Goal: Task Accomplishment & Management: Use online tool/utility

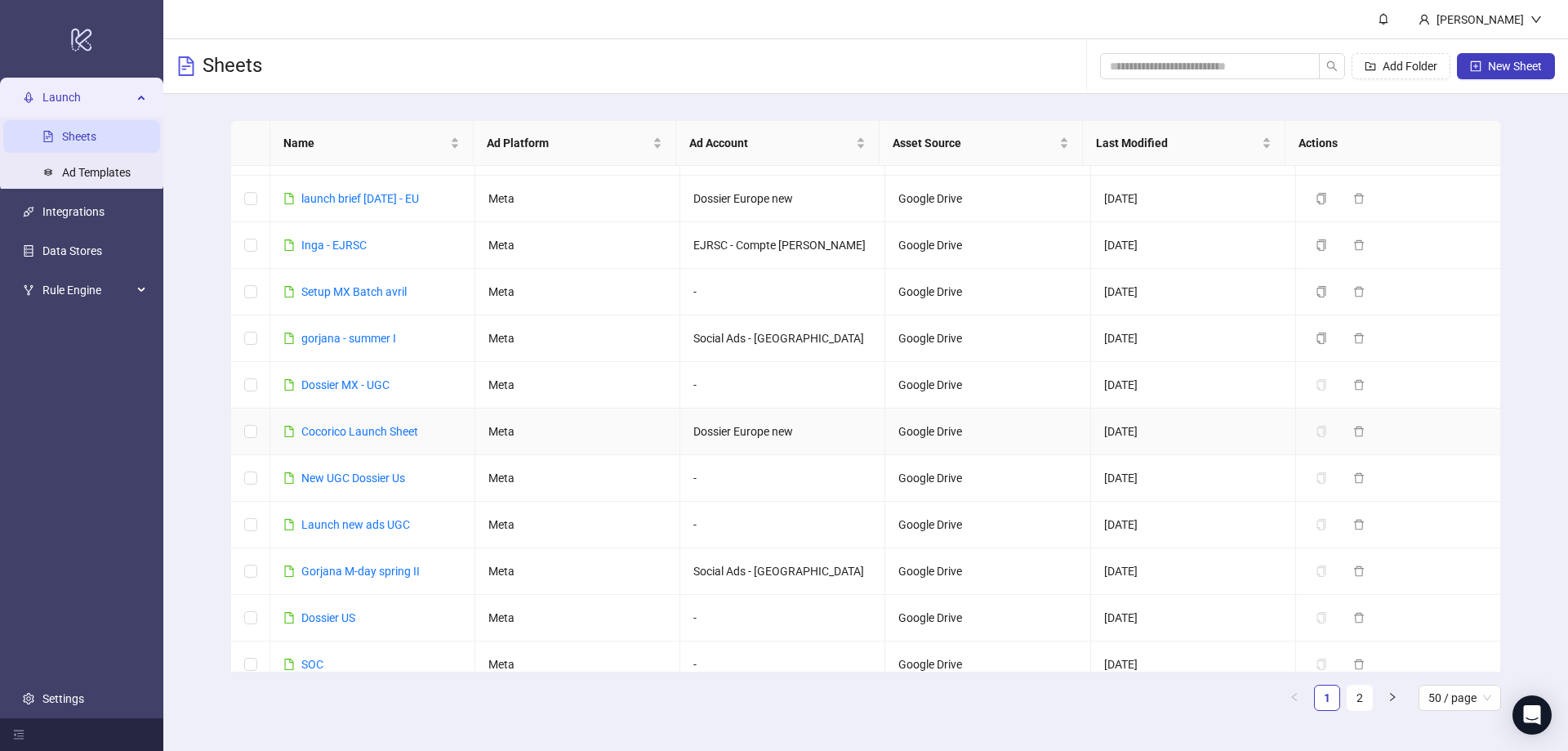
scroll to position [572, 0]
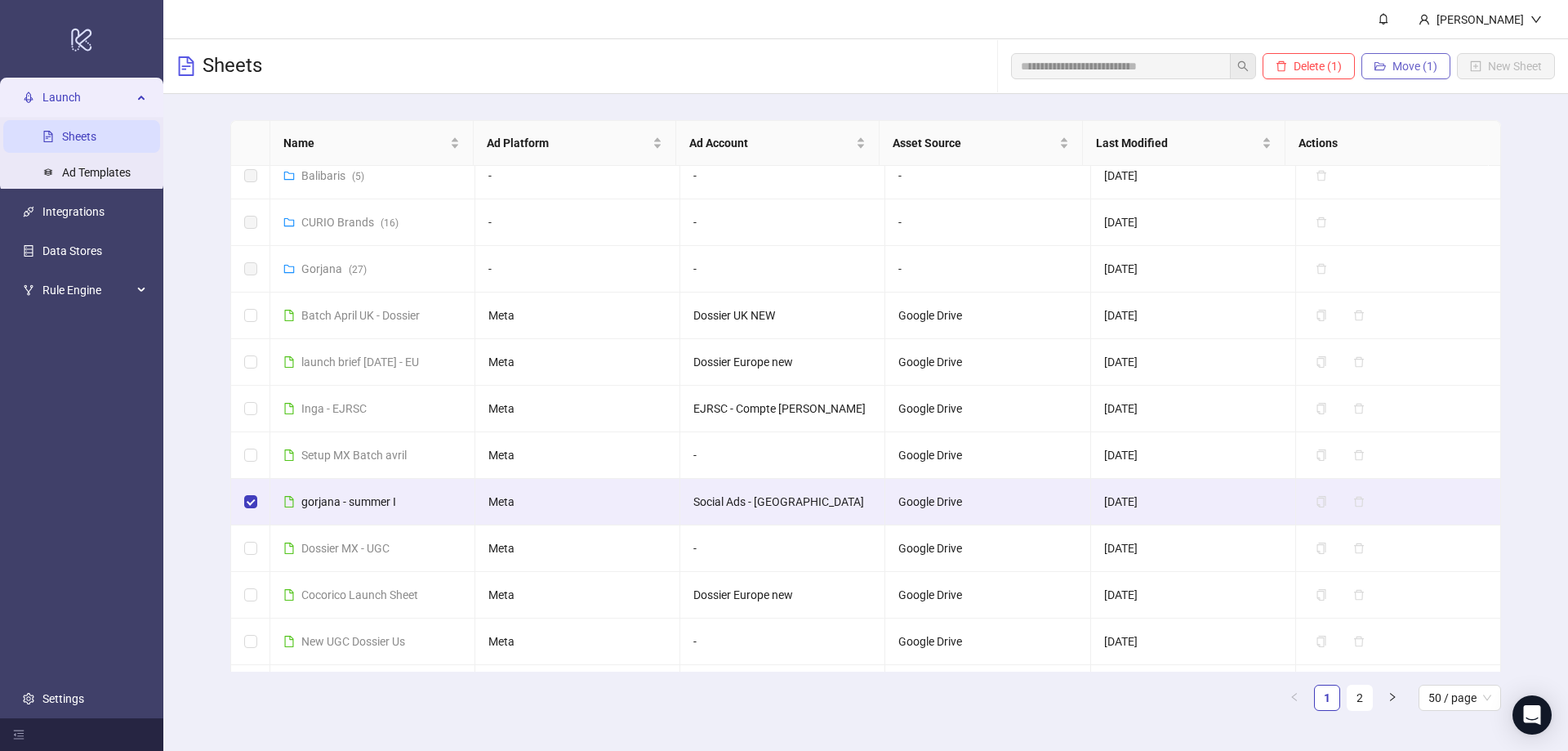
click at [1412, 63] on span "Move (1)" at bounding box center [1414, 66] width 45 height 13
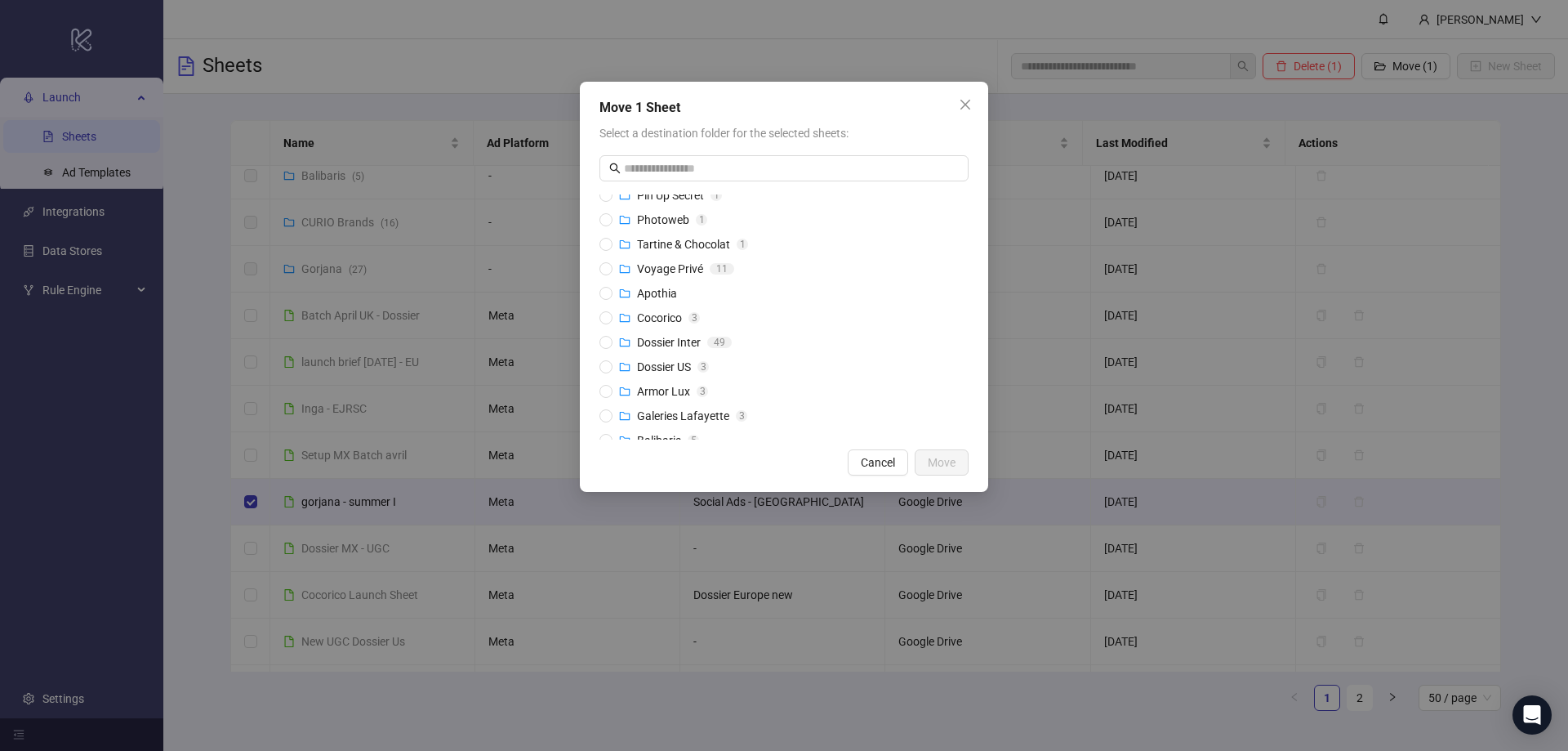
scroll to position [122, 0]
click at [659, 419] on div "Gorjana" at bounding box center [658, 427] width 41 height 18
click at [929, 463] on span "Move" at bounding box center [941, 462] width 28 height 13
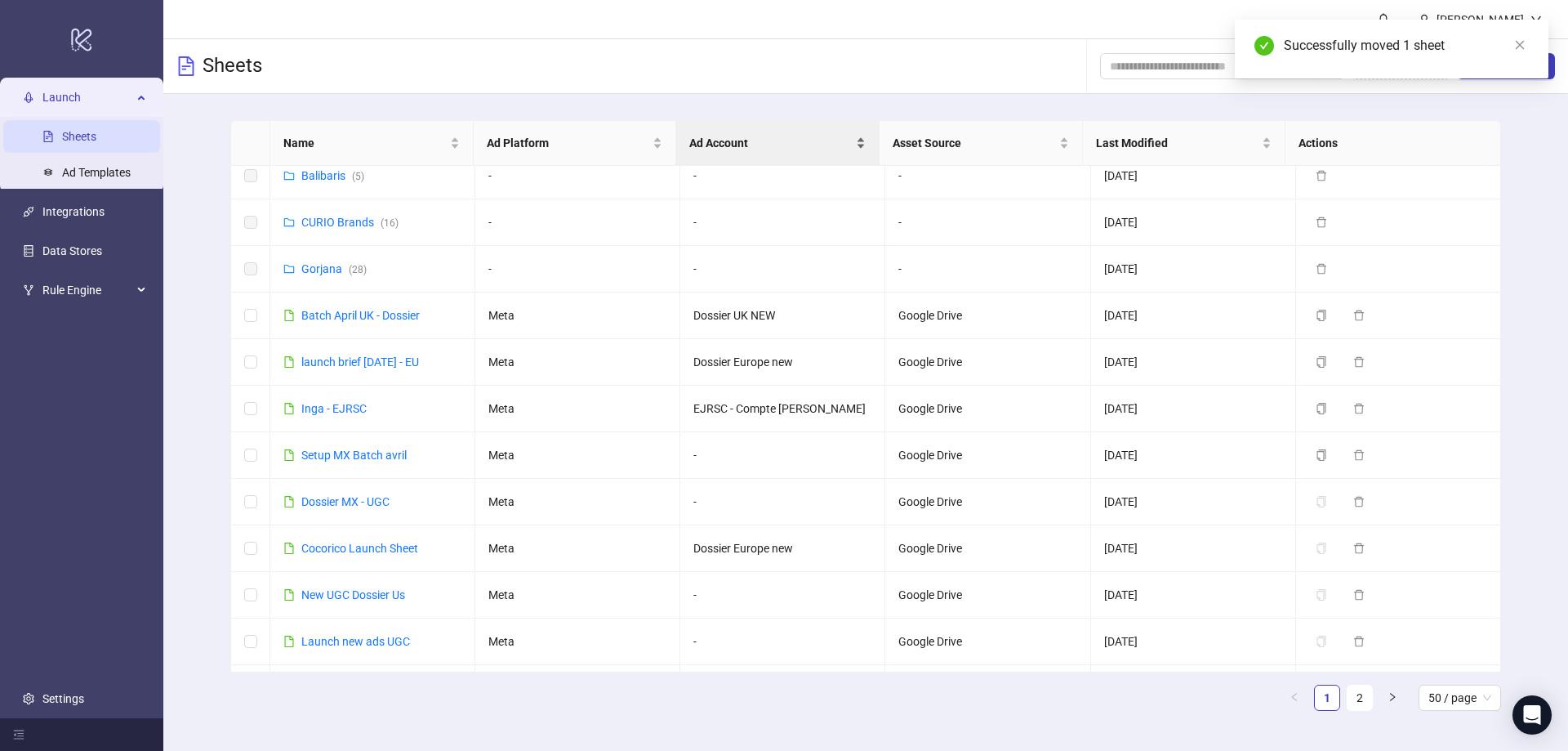
click at [762, 140] on span "Ad Account" at bounding box center [770, 143] width 163 height 18
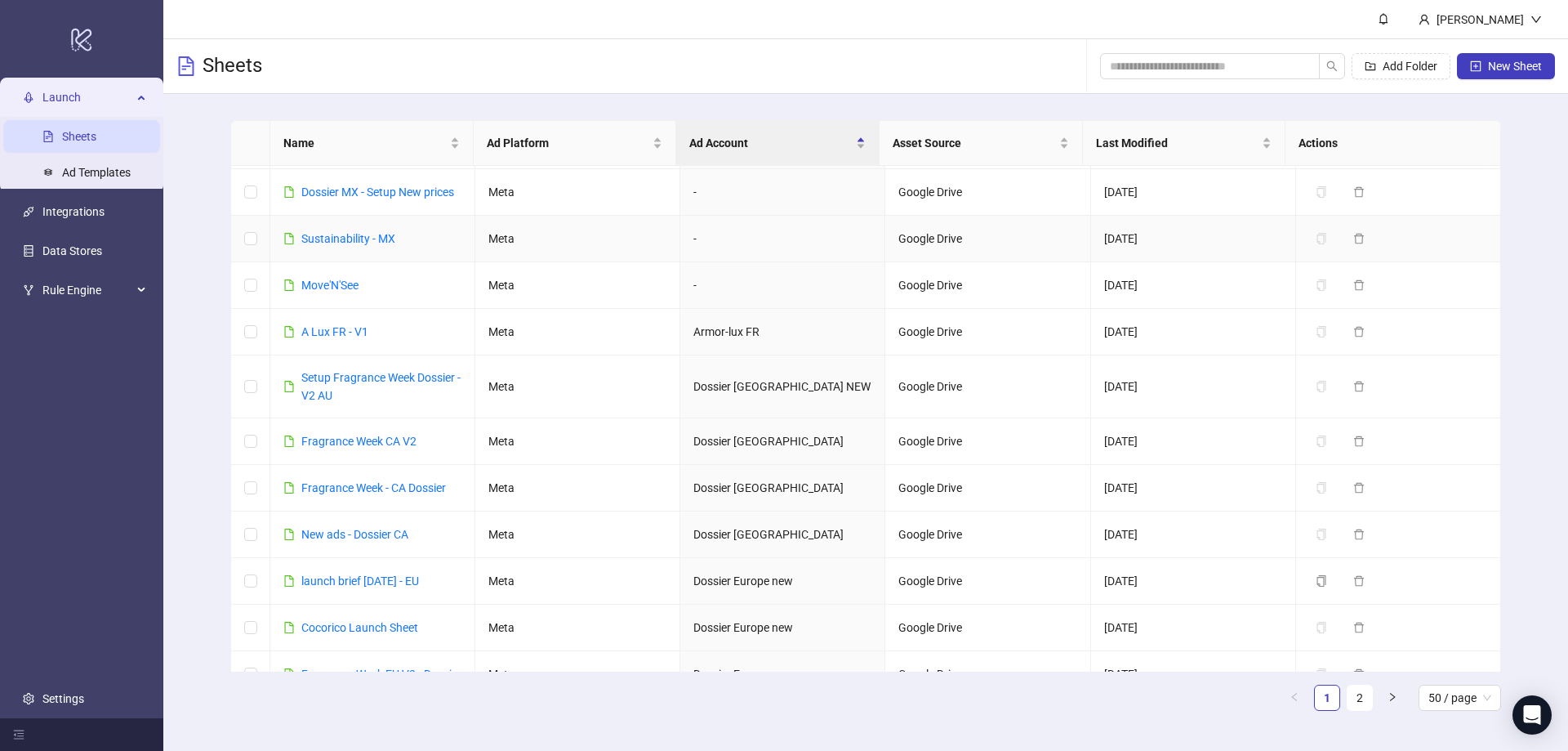
scroll to position [1856, 0]
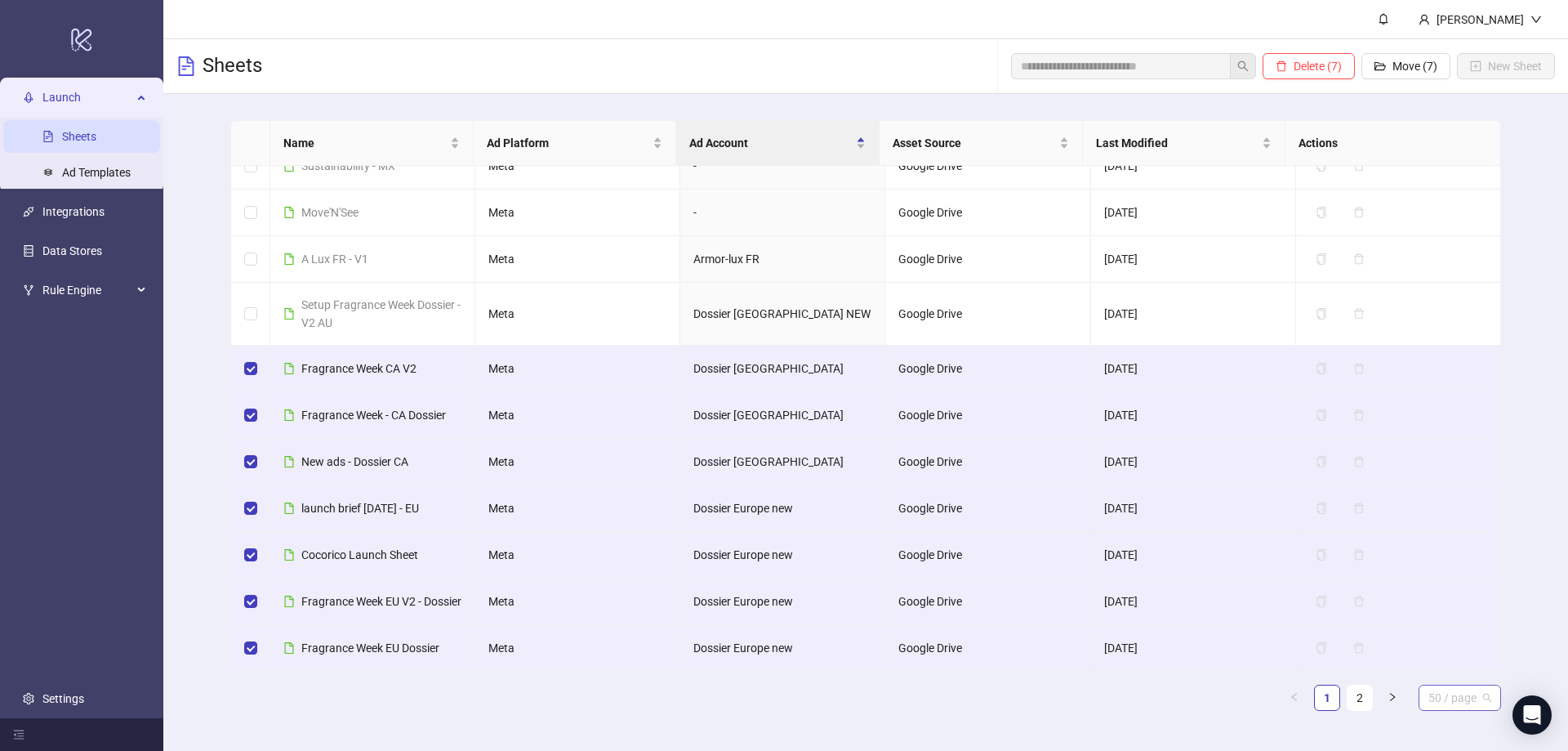
click at [1461, 704] on span "50 / page" at bounding box center [1460, 698] width 62 height 24
click at [1472, 670] on div "100 / page" at bounding box center [1460, 665] width 57 height 18
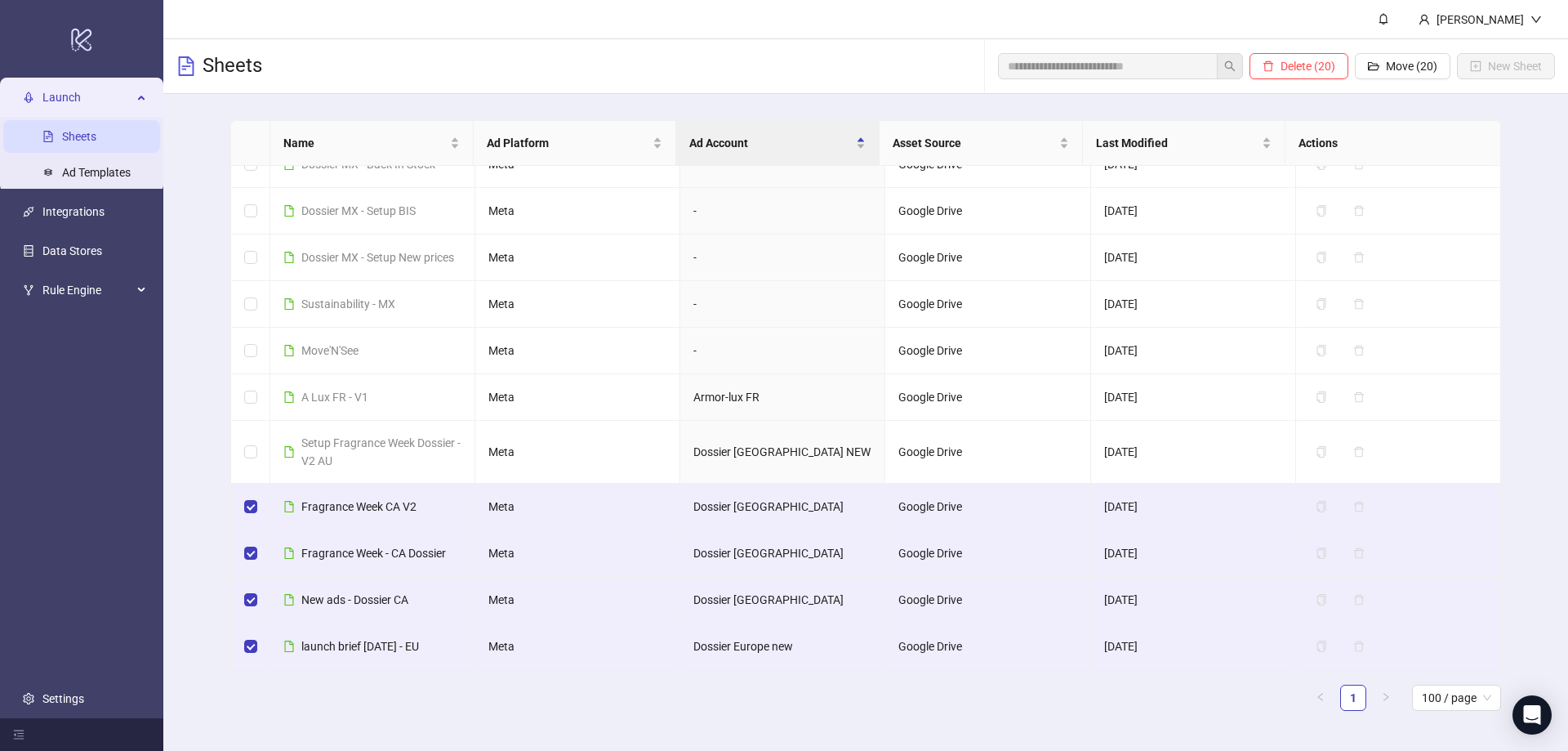
scroll to position [1686, 0]
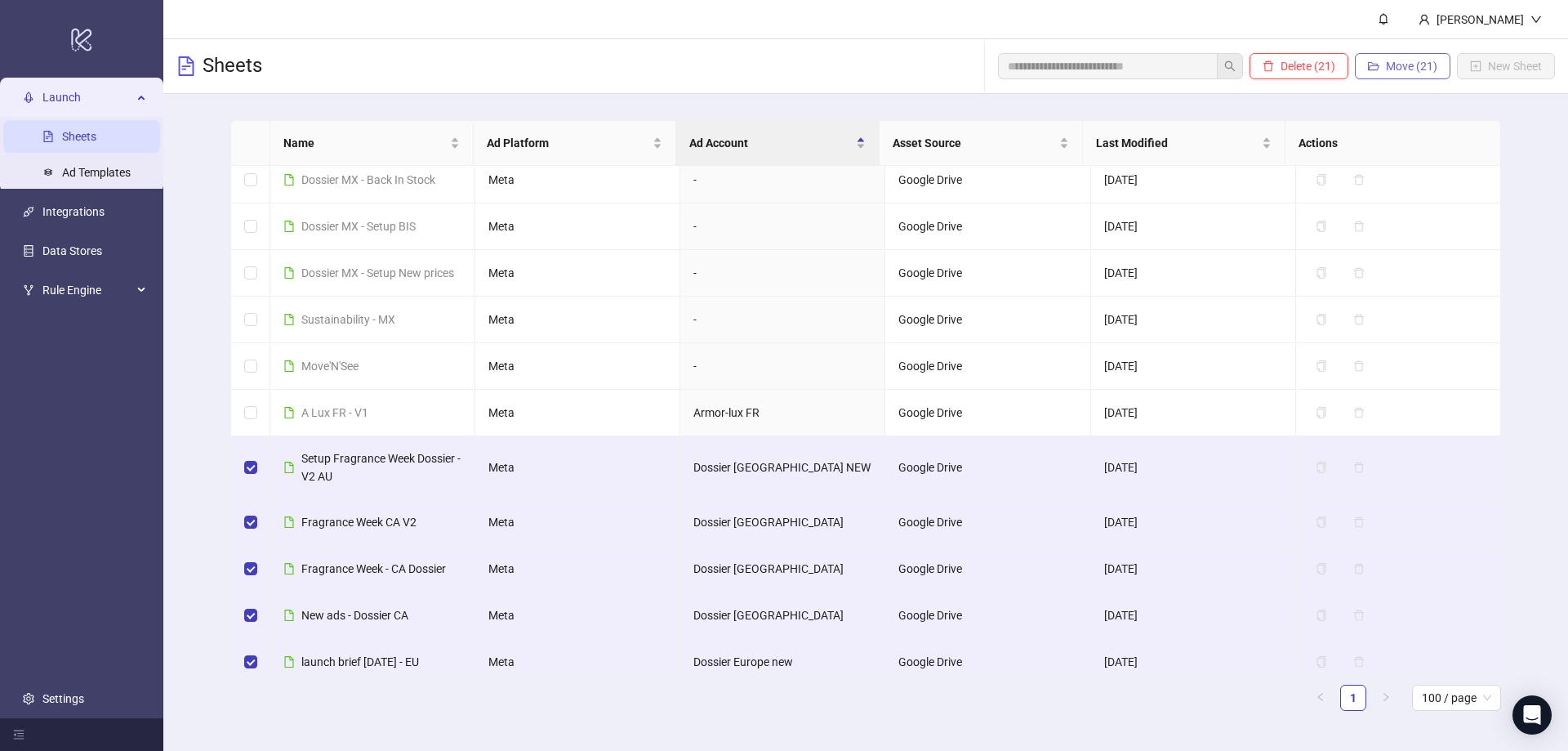
click at [1380, 63] on button "Move (21)" at bounding box center [1403, 66] width 95 height 26
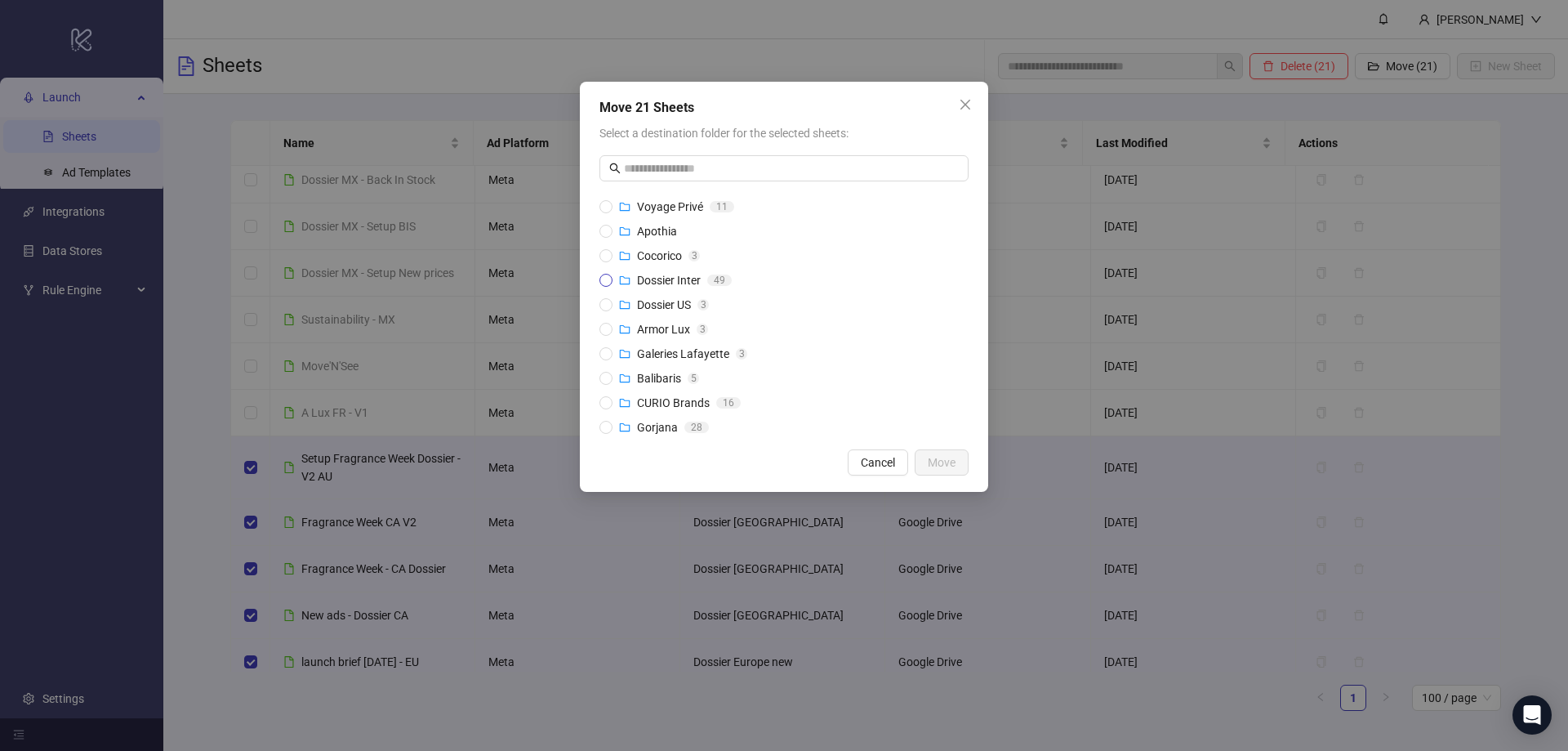
click at [648, 278] on span "Dossier Inter" at bounding box center [669, 280] width 63 height 13
click at [956, 462] on button "Move" at bounding box center [941, 462] width 54 height 26
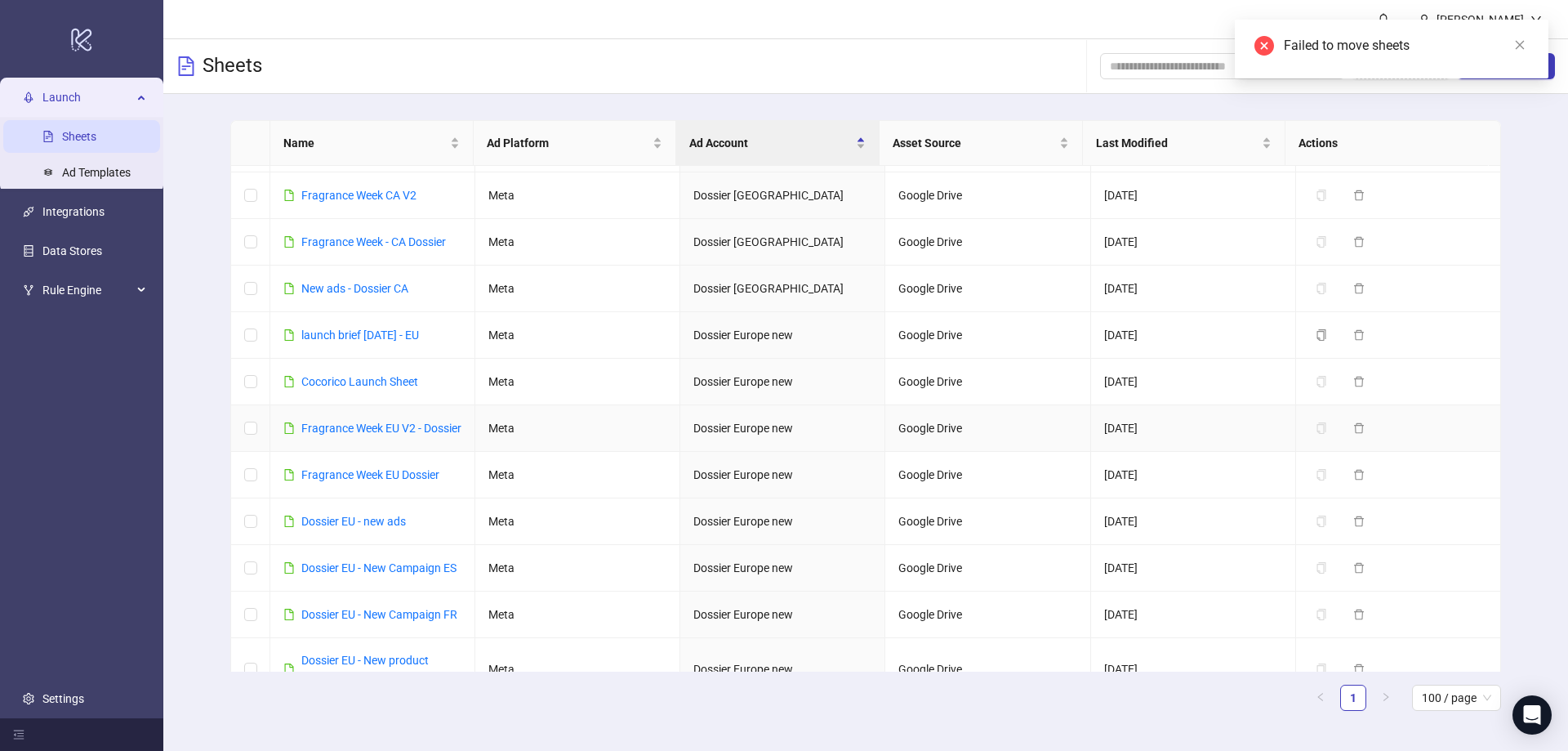
scroll to position [1767, 0]
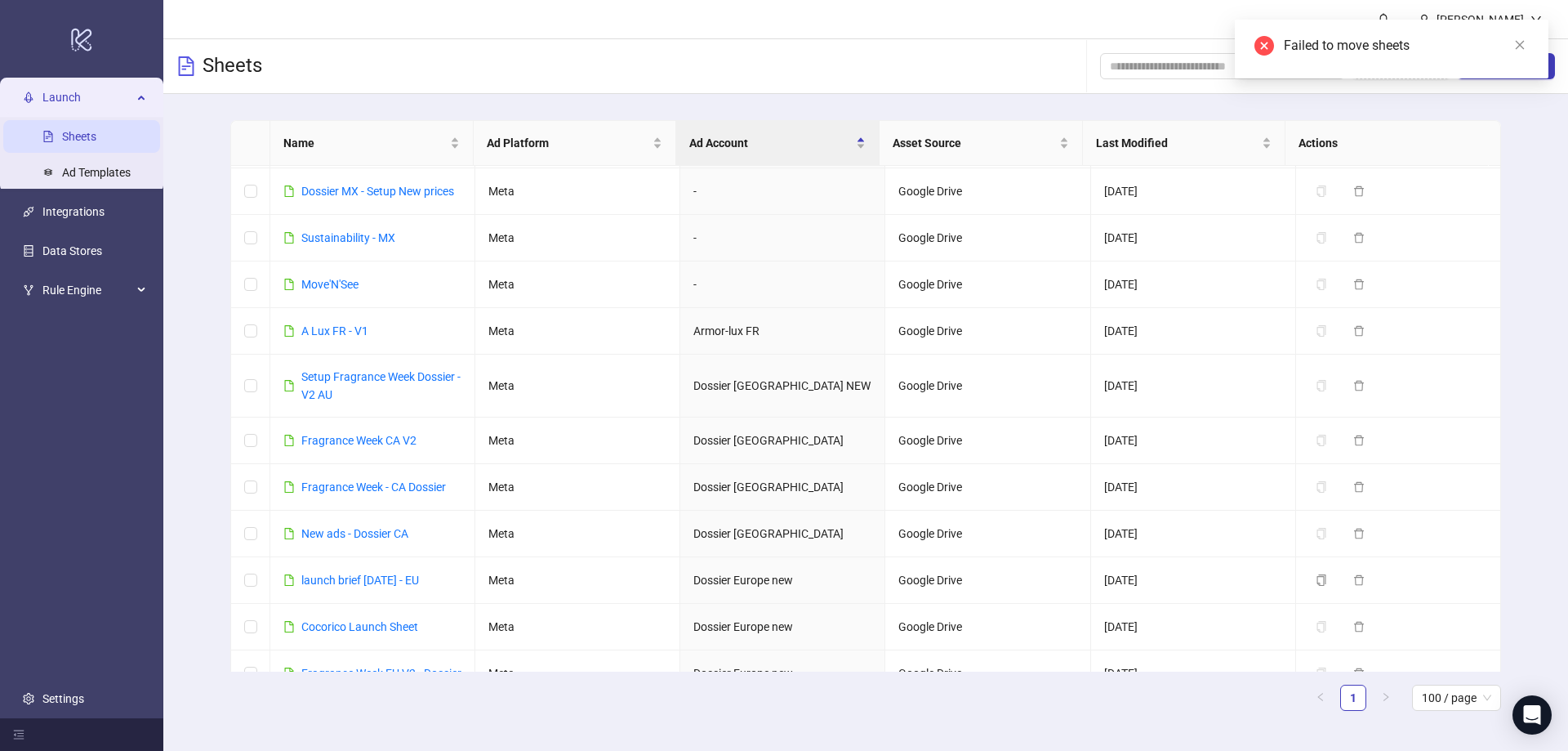
click at [208, 425] on div "Name Ad Platform Ad Account Asset Source Last Modified Actions Osmia ( 2 ) - - …" at bounding box center [865, 422] width 1405 height 656
click at [1527, 43] on link "Close" at bounding box center [1520, 45] width 18 height 18
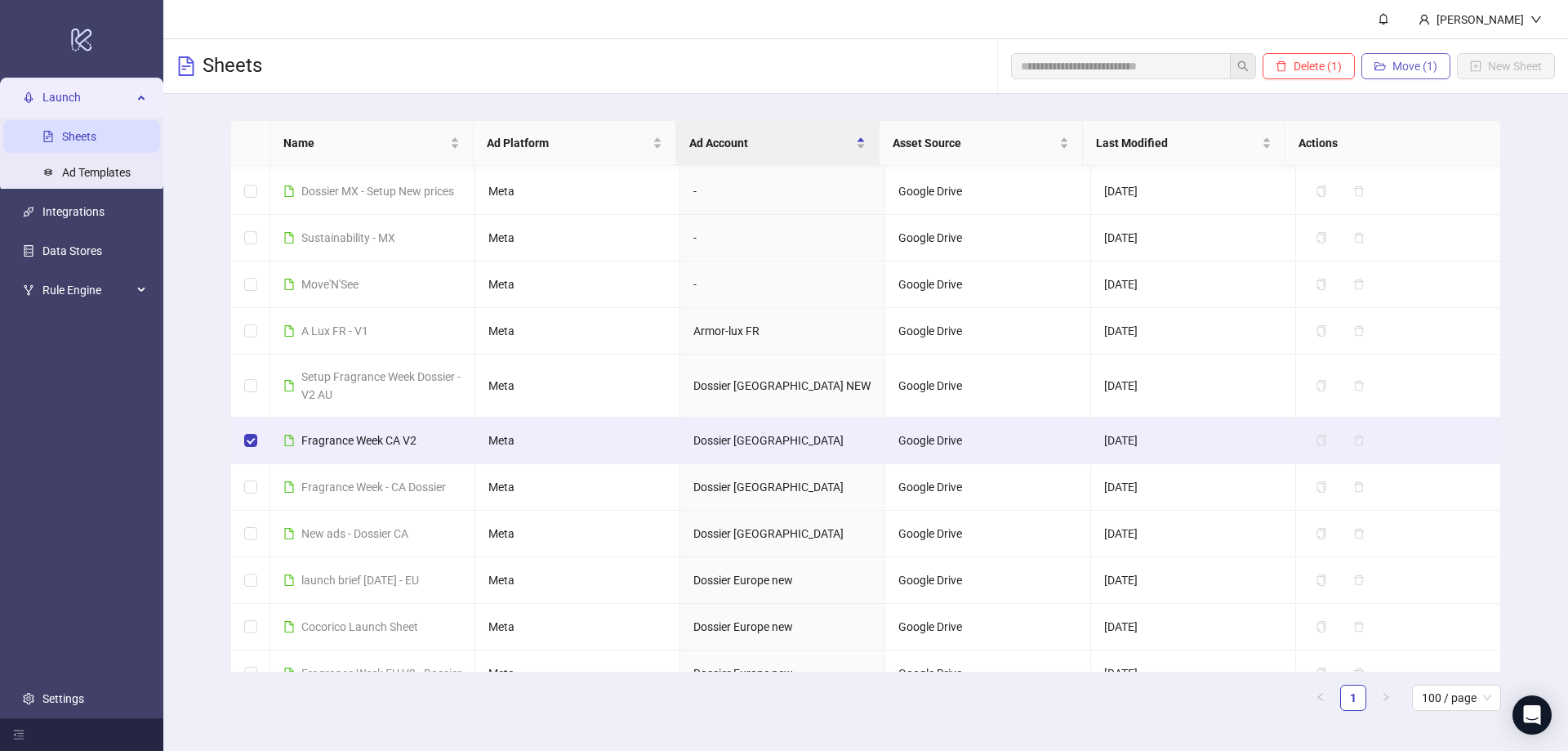
click at [1414, 68] on span "Move (1)" at bounding box center [1414, 66] width 45 height 13
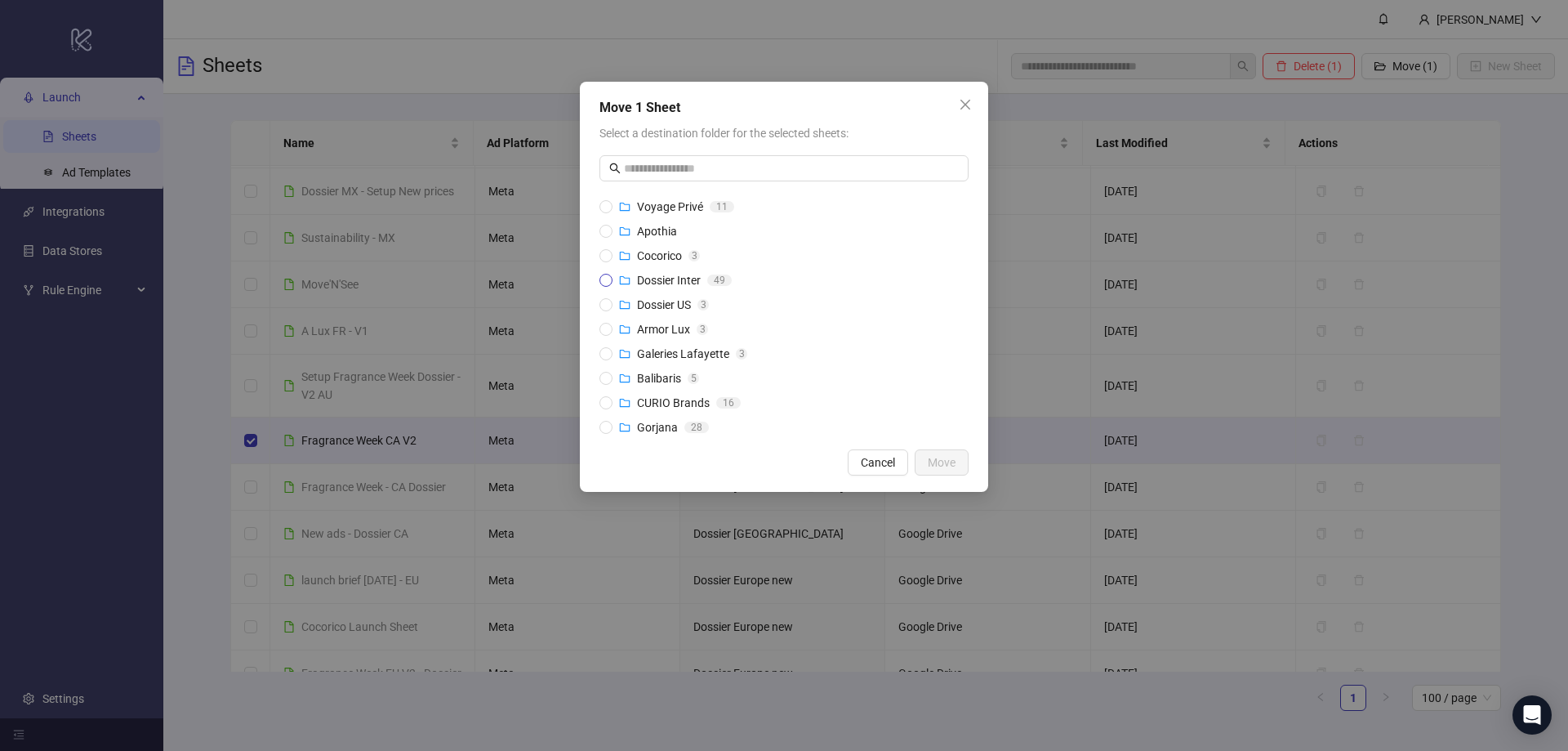
click at [663, 282] on span "Dossier Inter" at bounding box center [669, 280] width 63 height 13
click at [958, 463] on button "Move" at bounding box center [941, 462] width 54 height 26
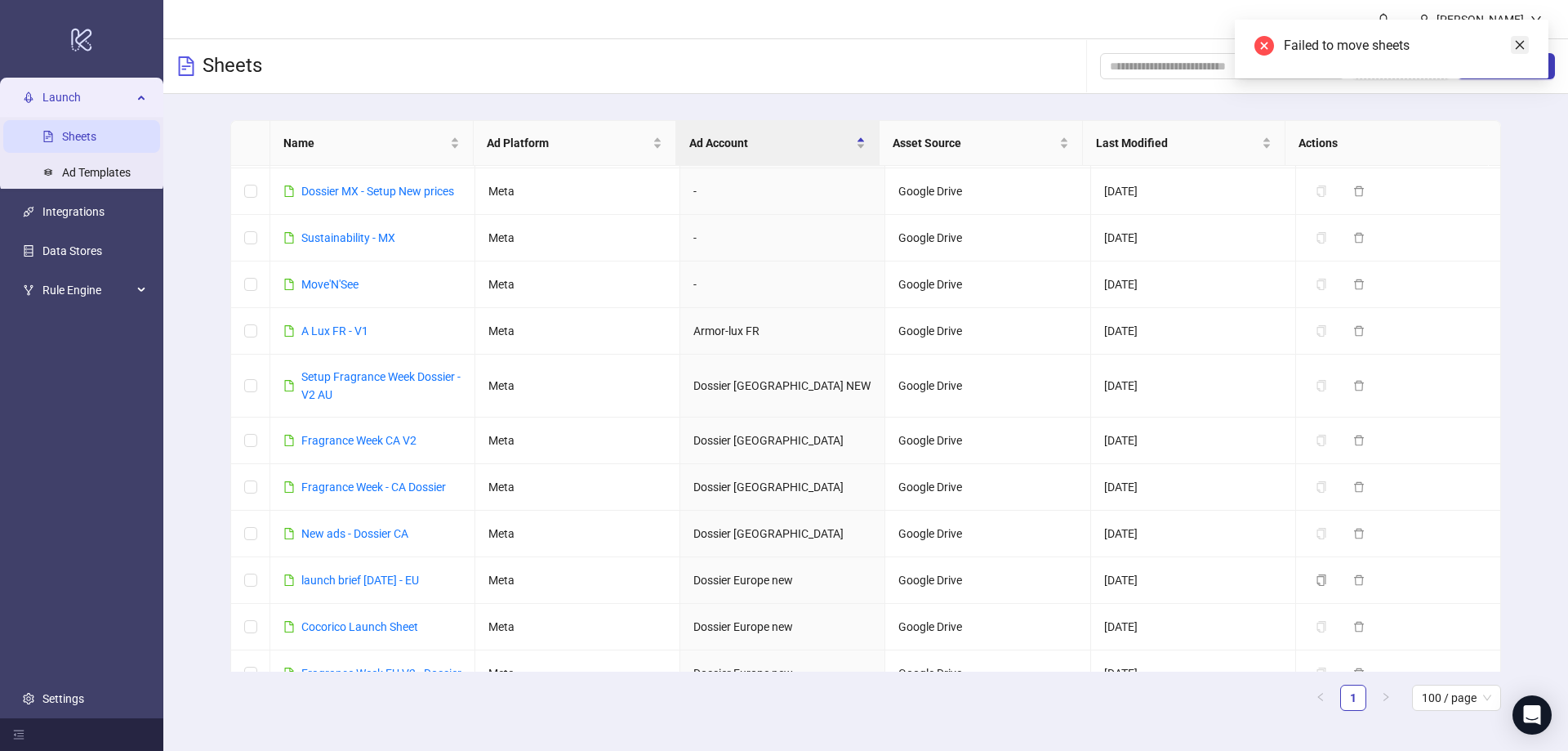
click at [1521, 44] on icon "close" at bounding box center [1520, 45] width 9 height 9
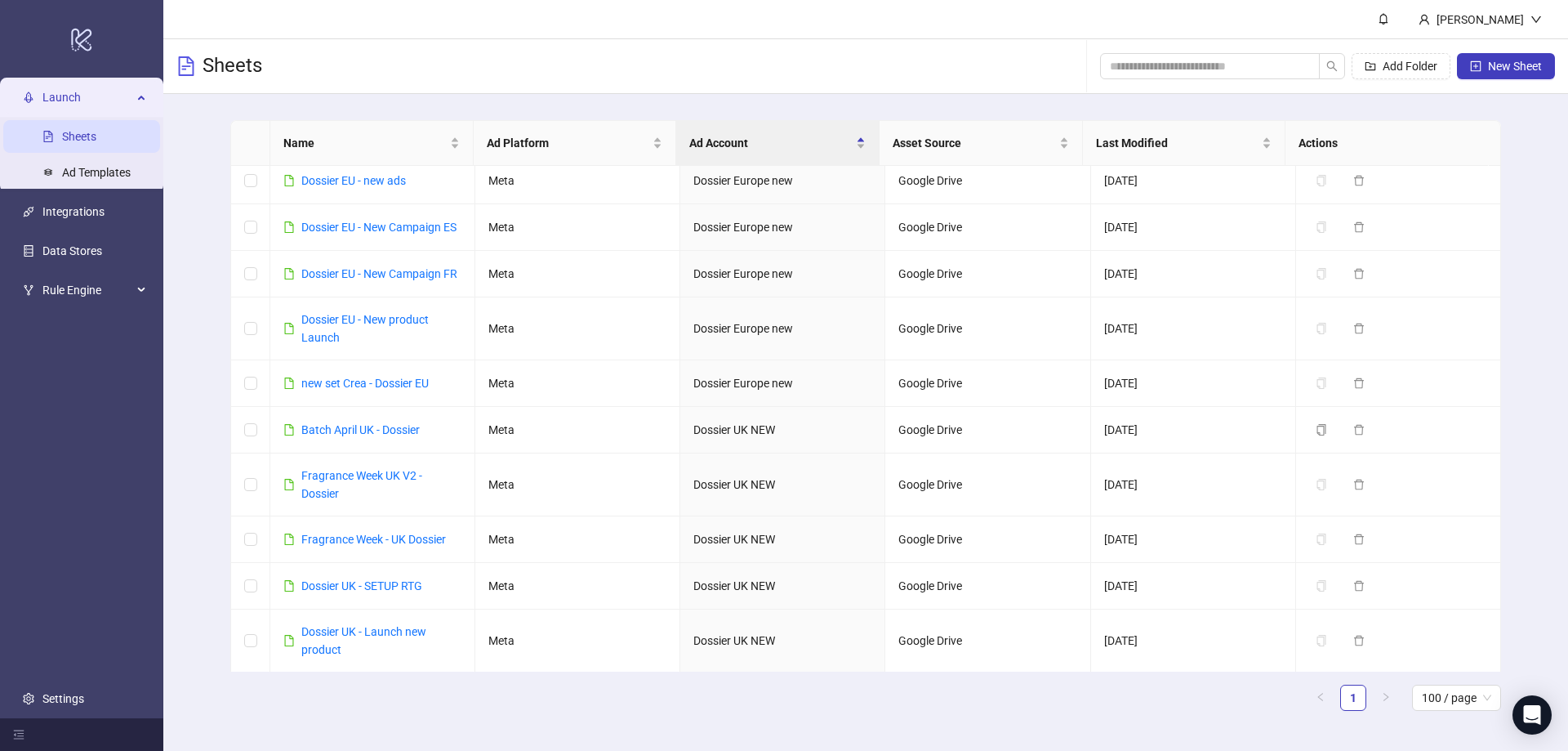
scroll to position [2666, 0]
